Goal: Task Accomplishment & Management: Use online tool/utility

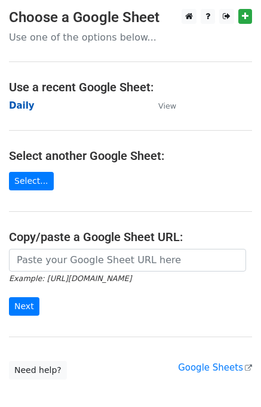
click at [21, 110] on strong "Daily" at bounding box center [22, 105] width 26 height 11
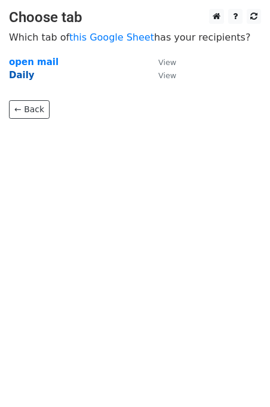
click at [19, 78] on strong "Daily" at bounding box center [22, 75] width 26 height 11
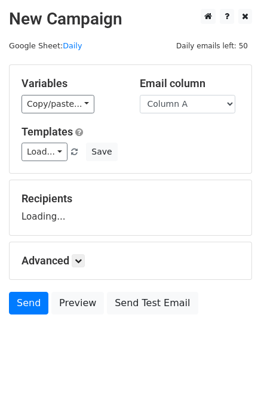
scroll to position [7, 0]
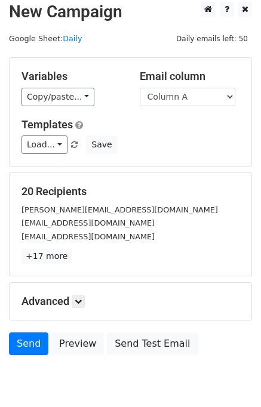
click at [83, 293] on div "Advanced Tracking Track Opens UTM Codes Track Clicks Filters Only include sprea…" at bounding box center [131, 301] width 242 height 37
click at [81, 296] on link at bounding box center [78, 301] width 13 height 13
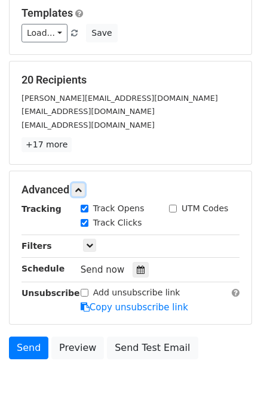
scroll to position [162, 0]
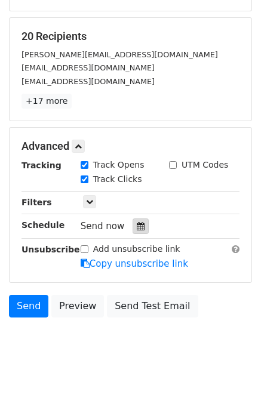
click at [139, 220] on div at bounding box center [141, 227] width 16 height 16
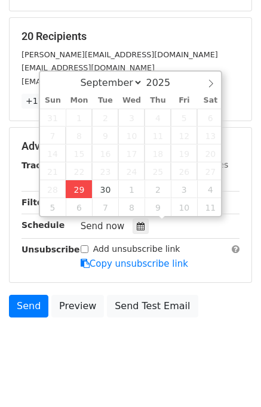
type input "2025-09-29 12:00"
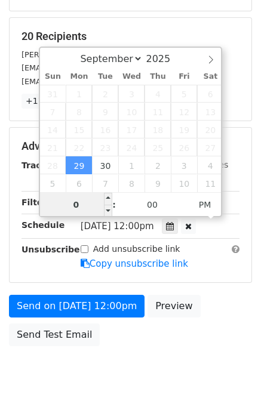
type input "04"
type input "2025-09-29 16:00"
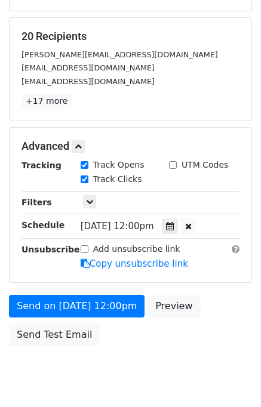
click at [201, 310] on div "Send on Sep 29 at 12:00pm Preview Send Test Email" at bounding box center [130, 323] width 261 height 57
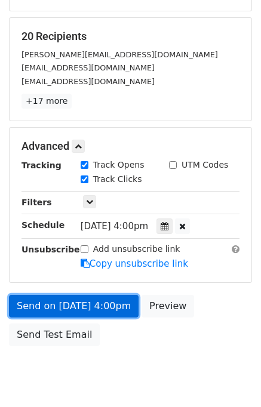
click at [113, 300] on link "Send on Sep 29 at 4:00pm" at bounding box center [74, 306] width 130 height 23
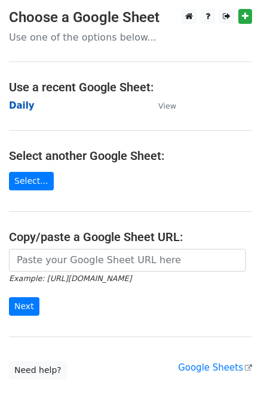
click at [29, 99] on main "Choose a Google Sheet Use one of the options below... Use a recent Google Sheet…" at bounding box center [130, 194] width 261 height 371
click at [23, 107] on strong "Daily" at bounding box center [22, 105] width 26 height 11
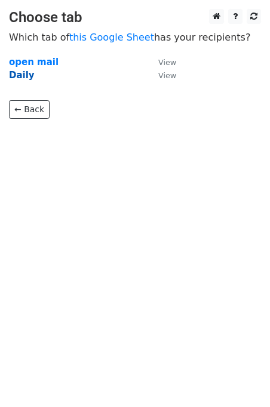
click at [23, 75] on strong "Daily" at bounding box center [22, 75] width 26 height 11
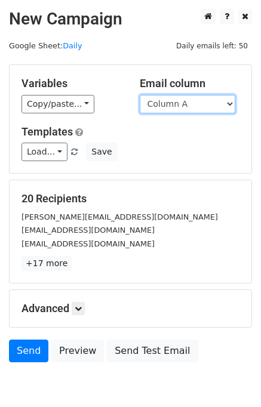
click at [186, 106] on select "Column A Column B Column C Column D Column E" at bounding box center [188, 104] width 96 height 19
select select "Column B"
click at [140, 95] on select "Column A Column B Column C Column D Column E" at bounding box center [188, 104] width 96 height 19
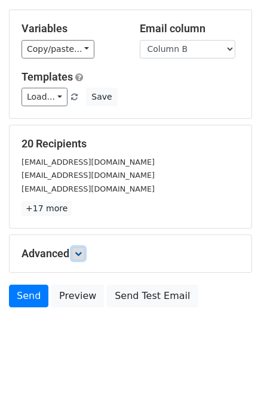
click at [76, 251] on icon at bounding box center [78, 253] width 7 height 7
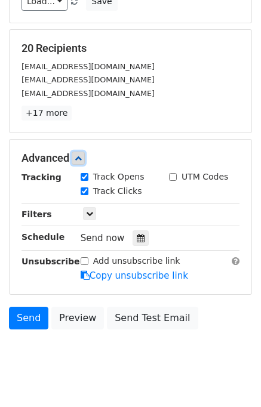
scroll to position [150, 0]
click at [140, 236] on div at bounding box center [141, 238] width 16 height 16
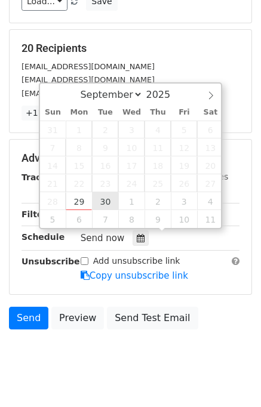
type input "2025-09-30 12:00"
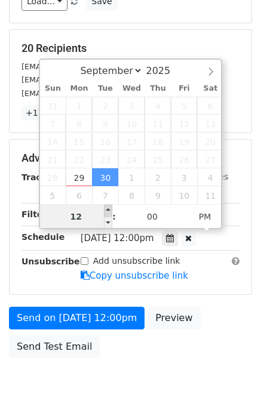
scroll to position [0, 0]
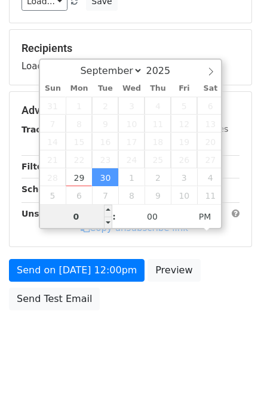
type input "05"
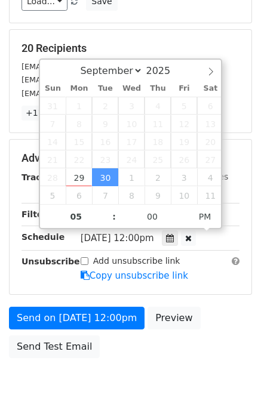
type input "2025-09-30 17:00"
click at [219, 307] on div "Send on Sep 30 at 12:00pm Preview Send Test Email" at bounding box center [130, 335] width 261 height 57
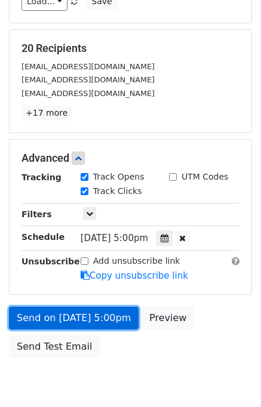
click at [100, 316] on link "Send on Sep 30 at 5:00pm" at bounding box center [74, 318] width 130 height 23
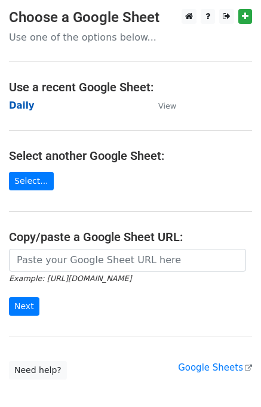
click at [24, 109] on strong "Daily" at bounding box center [22, 105] width 26 height 11
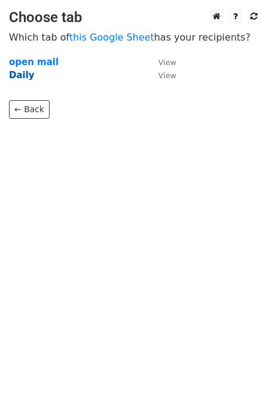
click at [23, 76] on strong "Daily" at bounding box center [22, 75] width 26 height 11
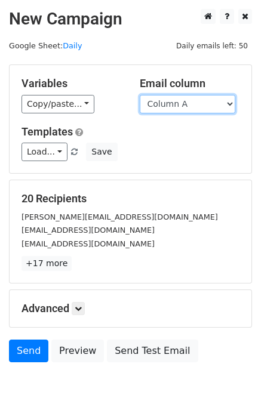
click at [188, 105] on select "Column A Column B Column C Column D Column E" at bounding box center [188, 104] width 96 height 19
select select "Column C"
click at [140, 95] on select "Column A Column B Column C Column D Column E" at bounding box center [188, 104] width 96 height 19
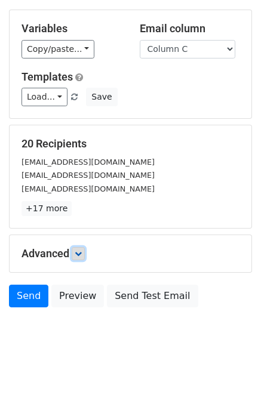
click at [85, 248] on link at bounding box center [78, 253] width 13 height 13
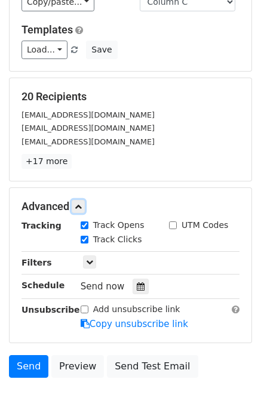
scroll to position [141, 0]
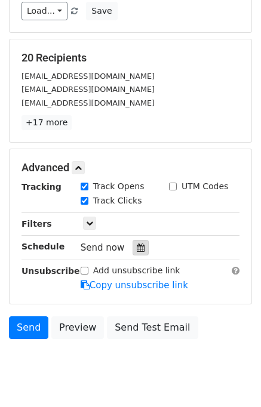
click at [137, 244] on icon at bounding box center [141, 248] width 8 height 8
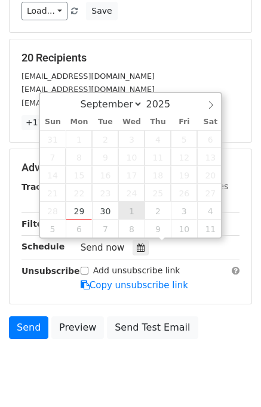
type input "2025-10-01 12:00"
select select "9"
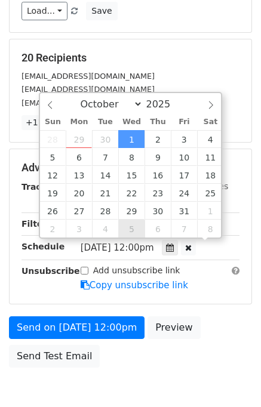
scroll to position [0, 0]
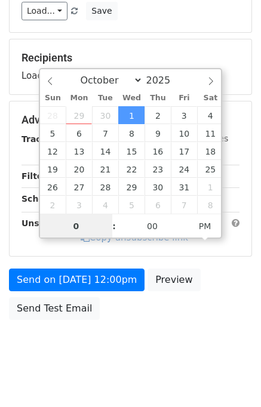
type input "06"
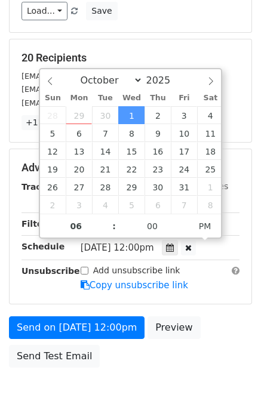
type input "2025-10-01 18:00"
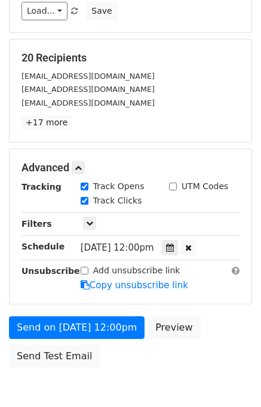
drag, startPoint x: 204, startPoint y: 318, endPoint x: 210, endPoint y: 319, distance: 6.7
click at [205, 318] on div "Send on Oct 1 at 12:00pm Preview Send Test Email" at bounding box center [130, 344] width 261 height 57
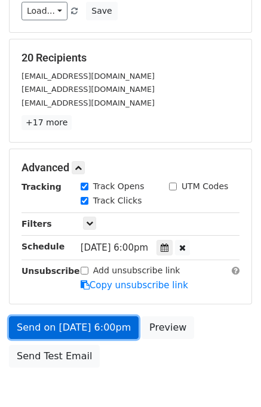
click at [95, 321] on link "Send on Oct 1 at 6:00pm" at bounding box center [74, 327] width 130 height 23
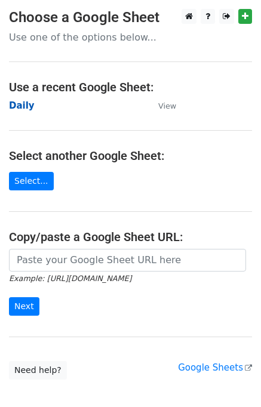
click at [26, 107] on strong "Daily" at bounding box center [22, 105] width 26 height 11
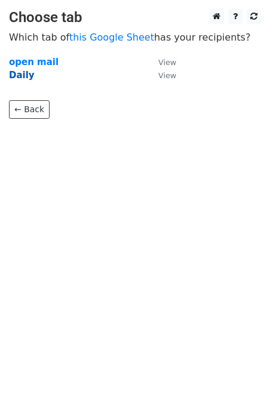
click at [23, 78] on strong "Daily" at bounding box center [22, 75] width 26 height 11
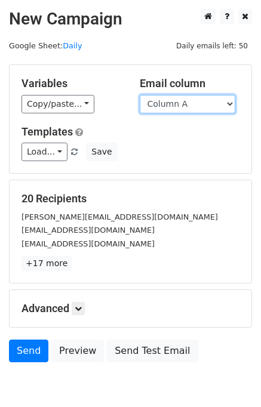
drag, startPoint x: 182, startPoint y: 103, endPoint x: 182, endPoint y: 112, distance: 8.4
click at [182, 103] on select "Column A Column B Column C Column D Column E" at bounding box center [188, 104] width 96 height 19
select select "Column D"
click at [140, 95] on select "Column A Column B Column C Column D Column E" at bounding box center [188, 104] width 96 height 19
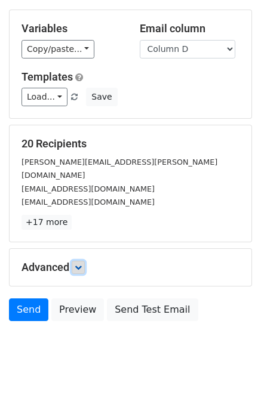
click at [82, 264] on icon at bounding box center [78, 267] width 7 height 7
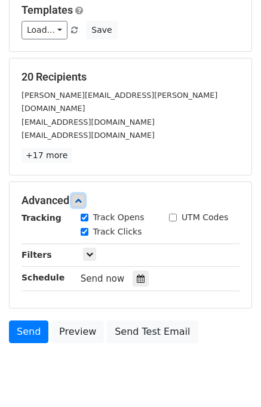
scroll to position [150, 0]
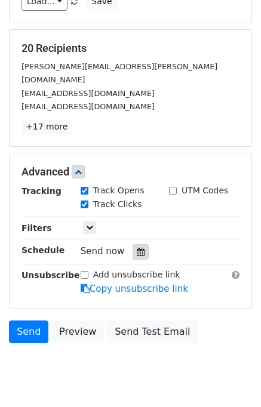
click at [137, 248] on icon at bounding box center [141, 252] width 8 height 8
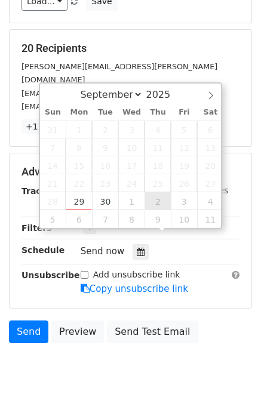
type input "2025-10-02 12:00"
select select "9"
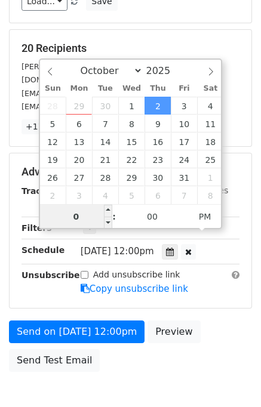
type input "07"
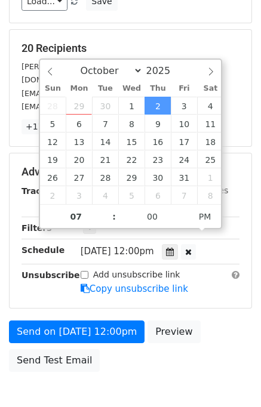
type input "2025-10-02 19:00"
click at [220, 321] on div "Send on Oct 2 at 12:00pm Preview Send Test Email" at bounding box center [130, 349] width 261 height 57
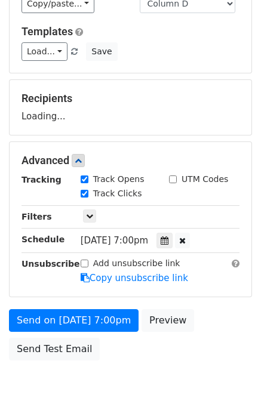
scroll to position [119, 0]
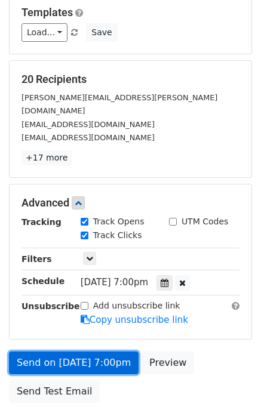
click at [90, 352] on link "Send on Oct 2 at 7:00pm" at bounding box center [74, 363] width 130 height 23
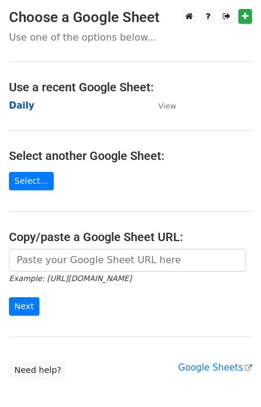
click at [27, 107] on strong "Daily" at bounding box center [22, 105] width 26 height 11
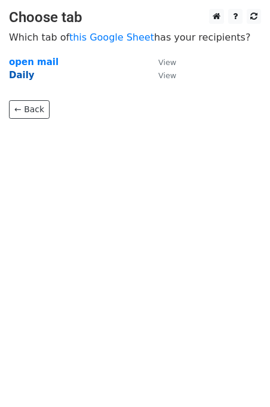
click at [14, 80] on strong "Daily" at bounding box center [22, 75] width 26 height 11
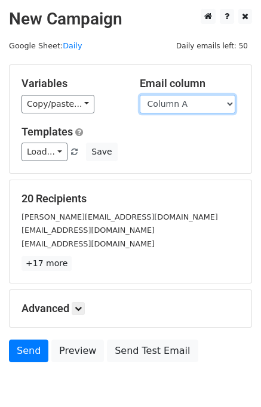
click at [196, 105] on select "Column A Column B Column C Column D Column E" at bounding box center [188, 104] width 96 height 19
select select "Column E"
click at [140, 95] on select "Column A Column B Column C Column D Column E" at bounding box center [188, 104] width 96 height 19
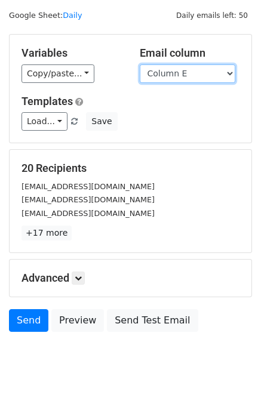
scroll to position [55, 0]
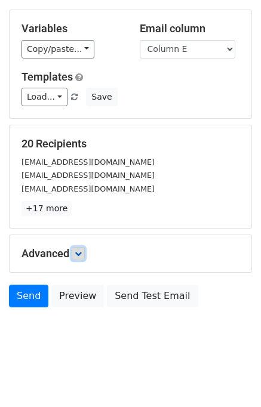
click at [82, 254] on icon at bounding box center [78, 253] width 7 height 7
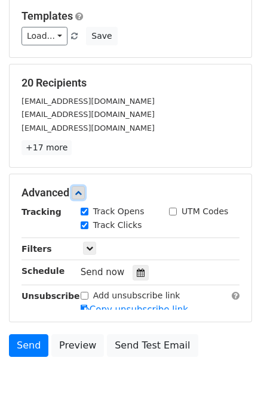
scroll to position [150, 0]
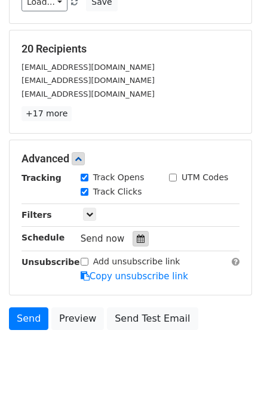
click at [137, 236] on icon at bounding box center [141, 239] width 8 height 8
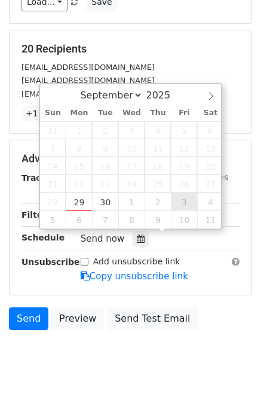
type input "[DATE] 12:00"
select select "9"
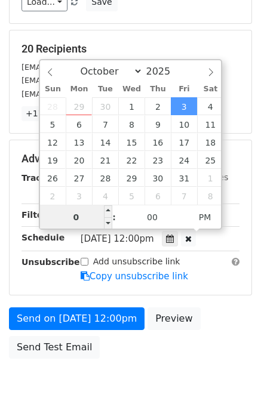
type input "08"
type input "[DATE] 20:00"
click at [227, 321] on div "Send on [DATE] 12:00pm Preview Send Test Email" at bounding box center [130, 336] width 261 height 57
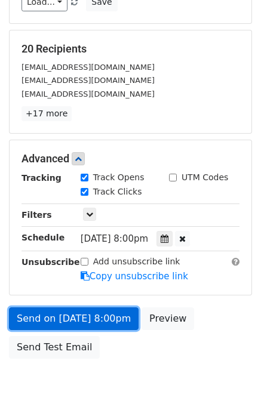
click at [85, 312] on link "Send on Oct 3 at 8:00pm" at bounding box center [74, 319] width 130 height 23
